Goal: Go to known website: Access a specific website the user already knows

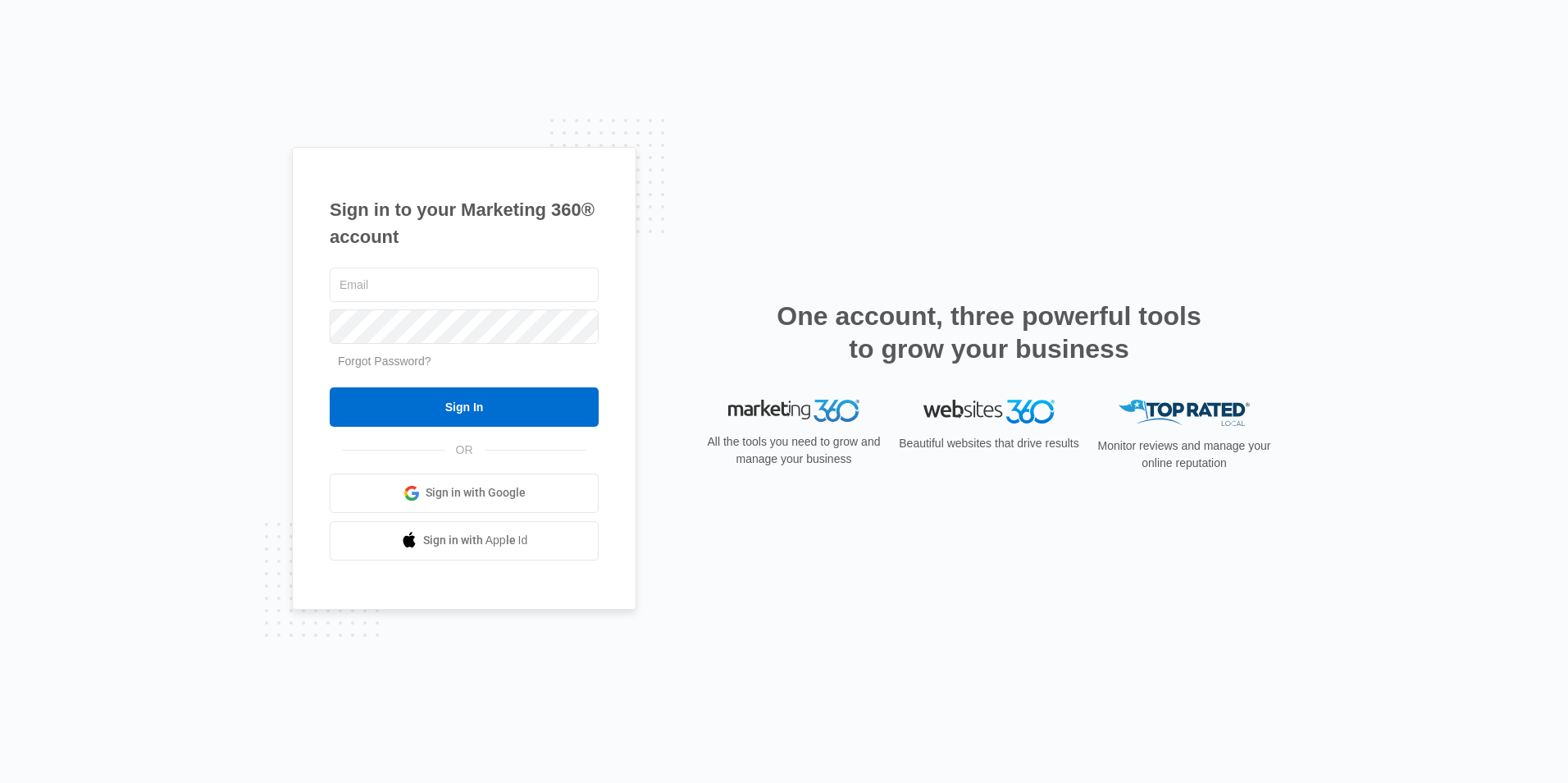
type input "[EMAIL_ADDRESS][DOMAIN_NAME]"
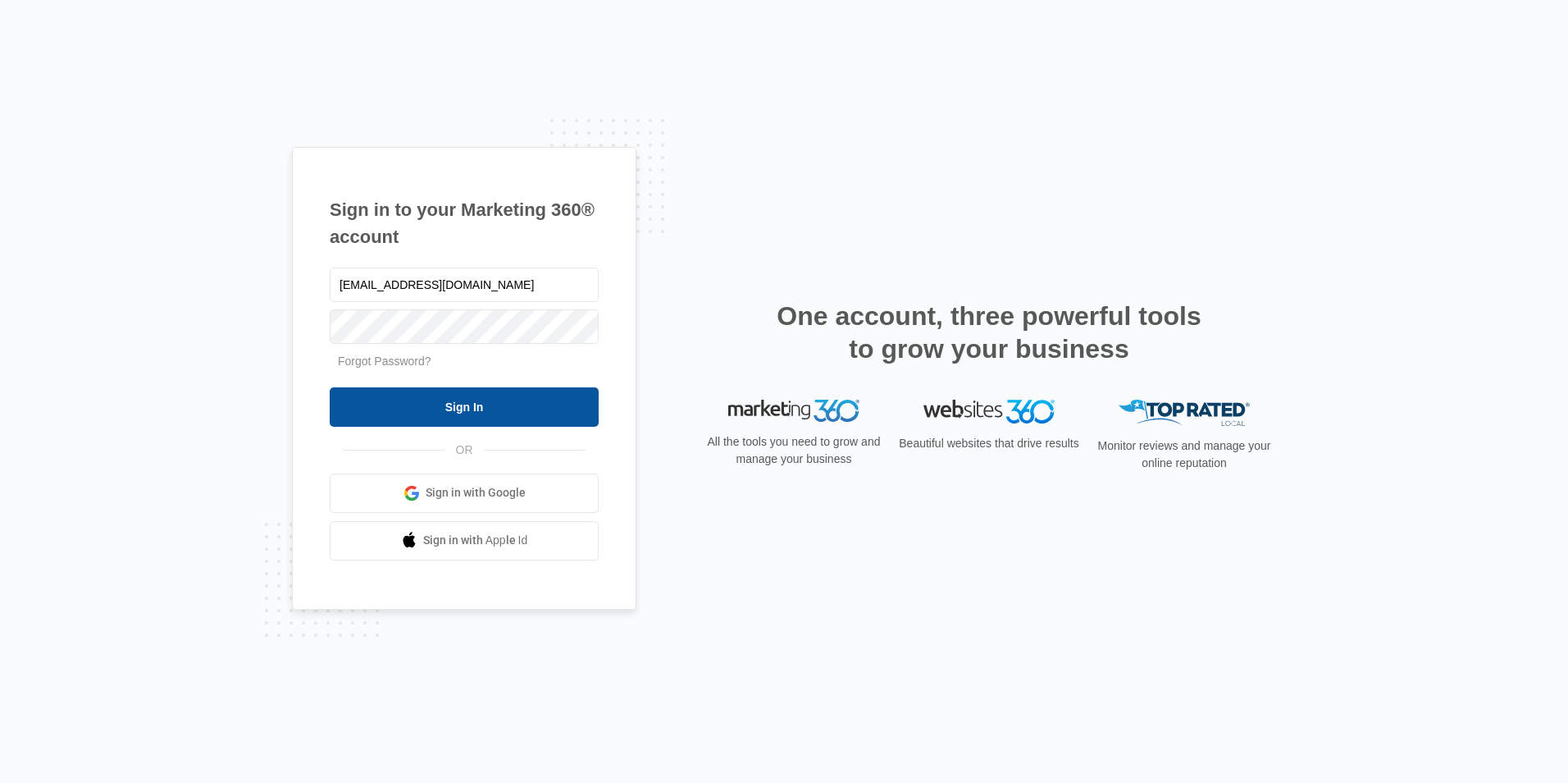
click at [389, 384] on form "[EMAIL_ADDRESS][DOMAIN_NAME] Forgot Password? Sign In" at bounding box center [464, 345] width 269 height 163
click at [391, 396] on input "Sign In" at bounding box center [464, 406] width 269 height 39
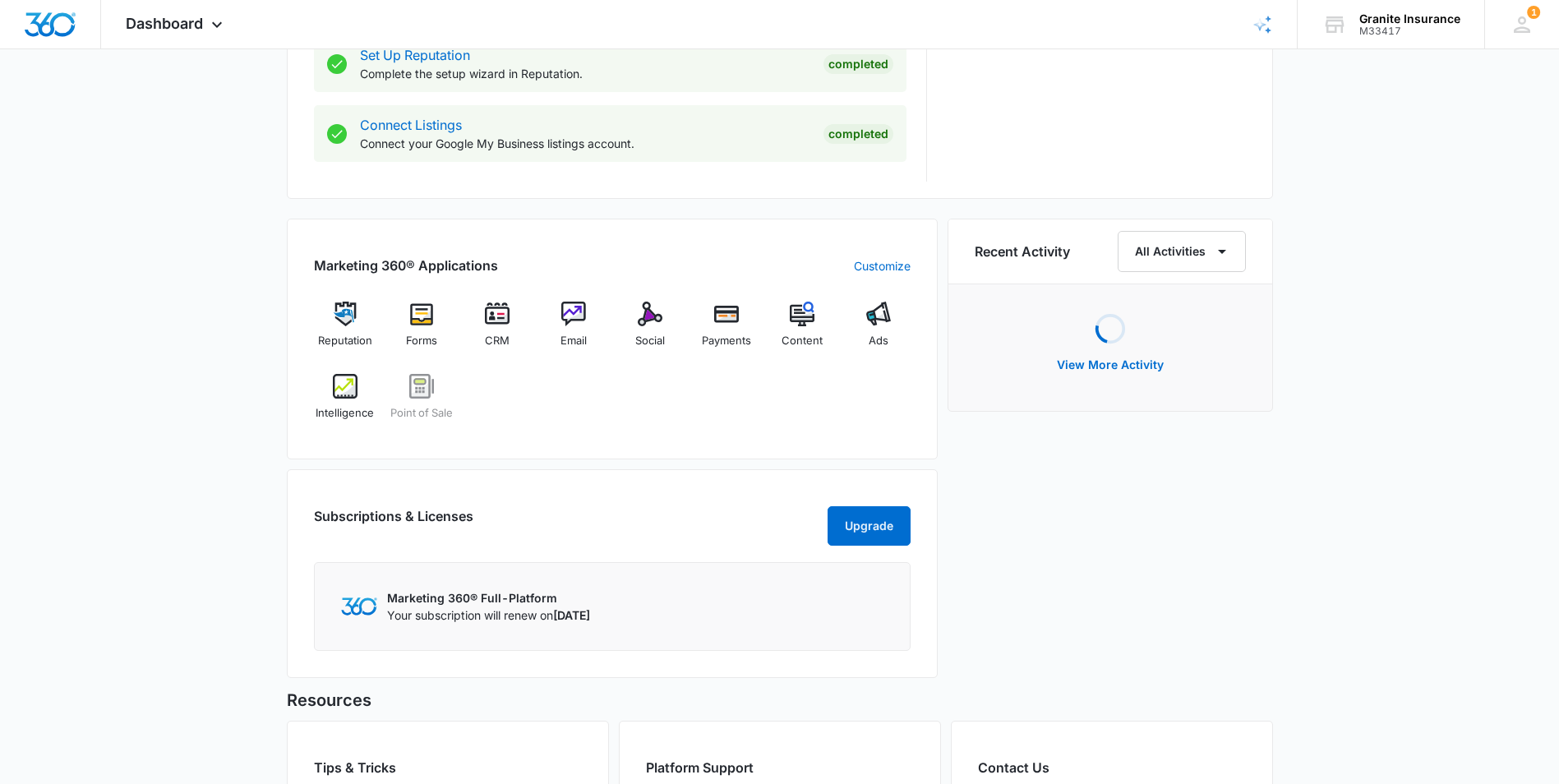
scroll to position [904, 0]
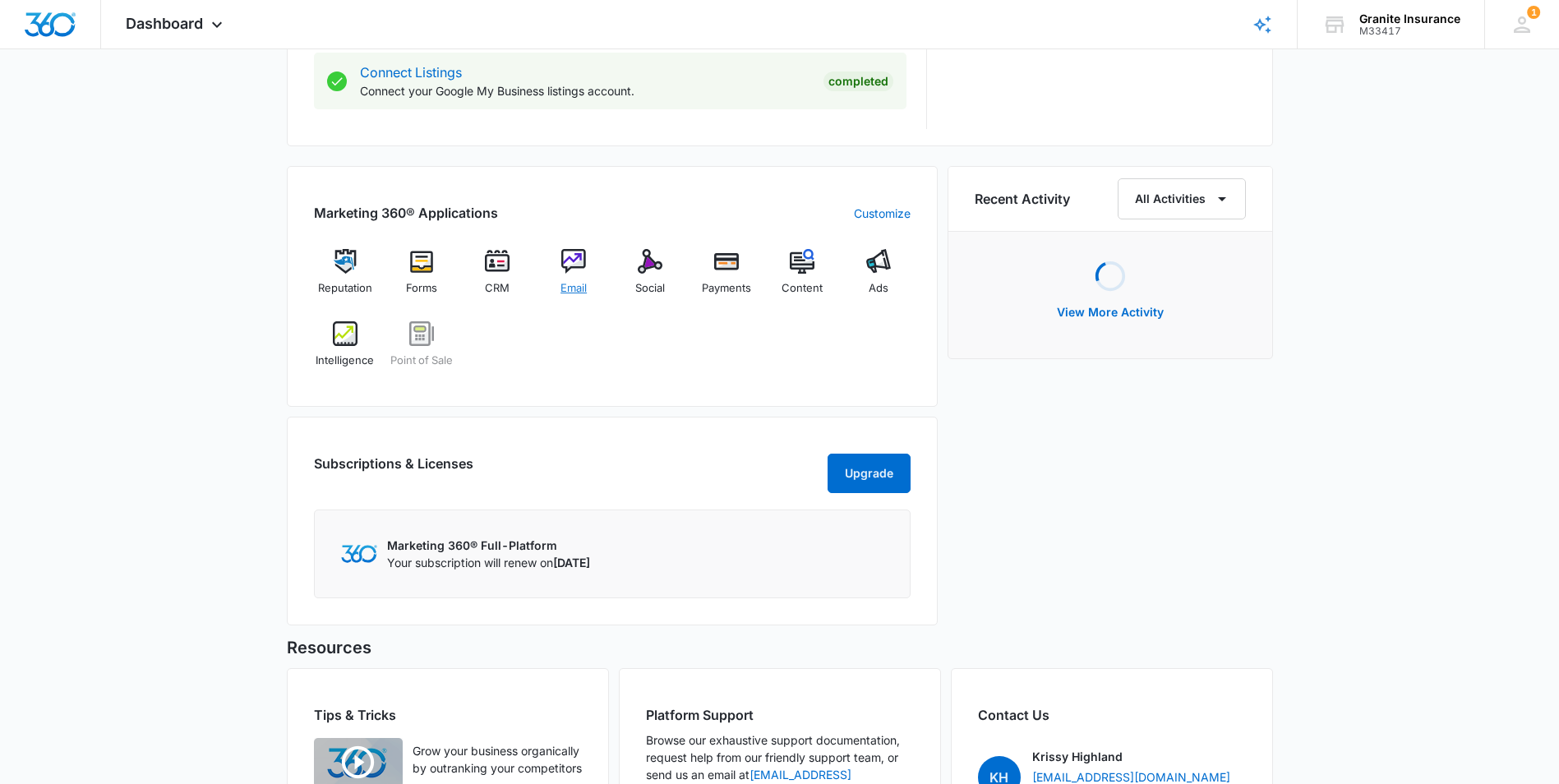
click at [568, 270] on img at bounding box center [573, 261] width 25 height 25
